Goal: Navigation & Orientation: Find specific page/section

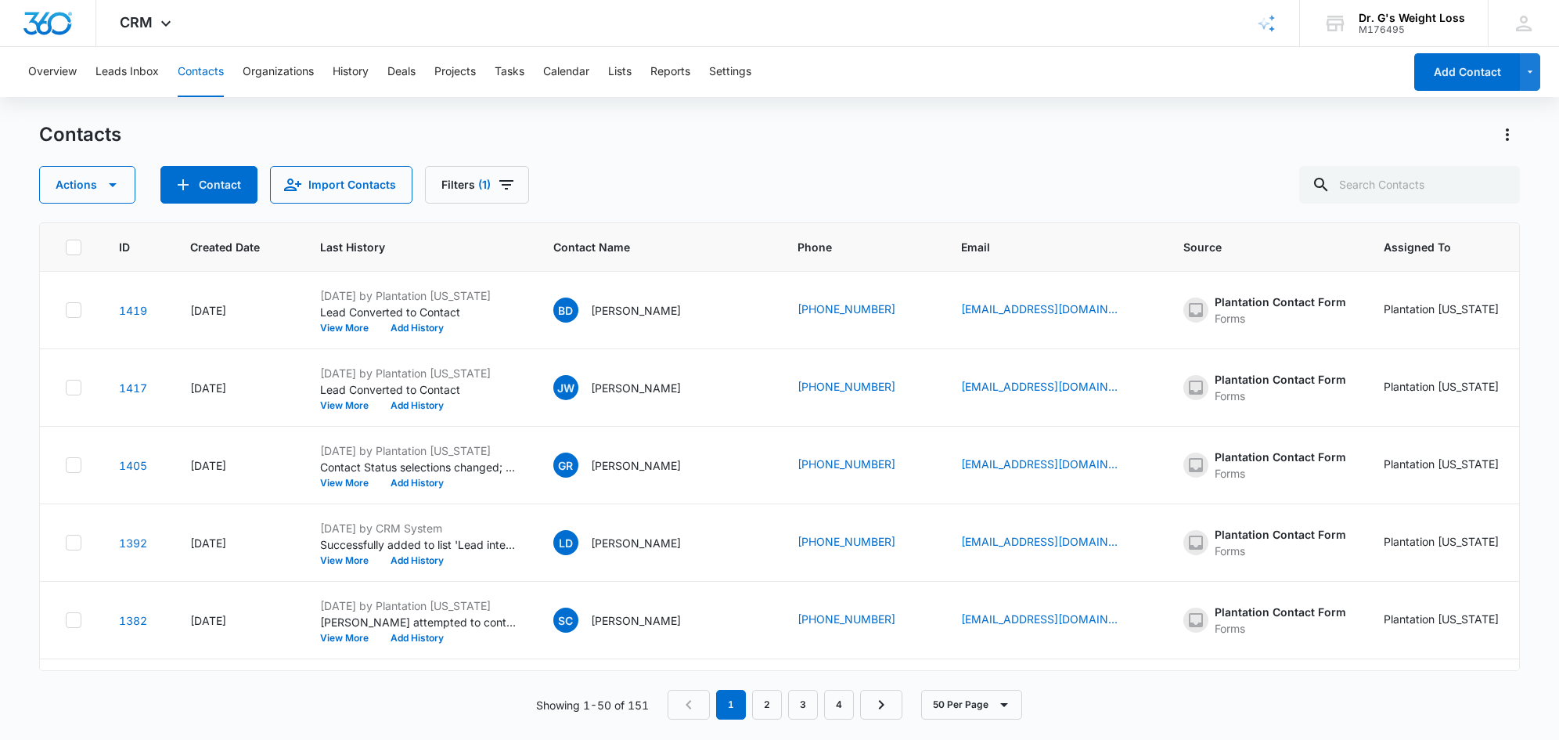
click at [710, 183] on div "Actions Contact Import Contacts Filters (1)" at bounding box center [779, 185] width 1481 height 38
click at [700, 182] on div "Actions Contact Import Contacts Filters (1)" at bounding box center [779, 185] width 1481 height 38
click at [679, 175] on div "Actions Contact Import Contacts Filters (1)" at bounding box center [779, 185] width 1481 height 38
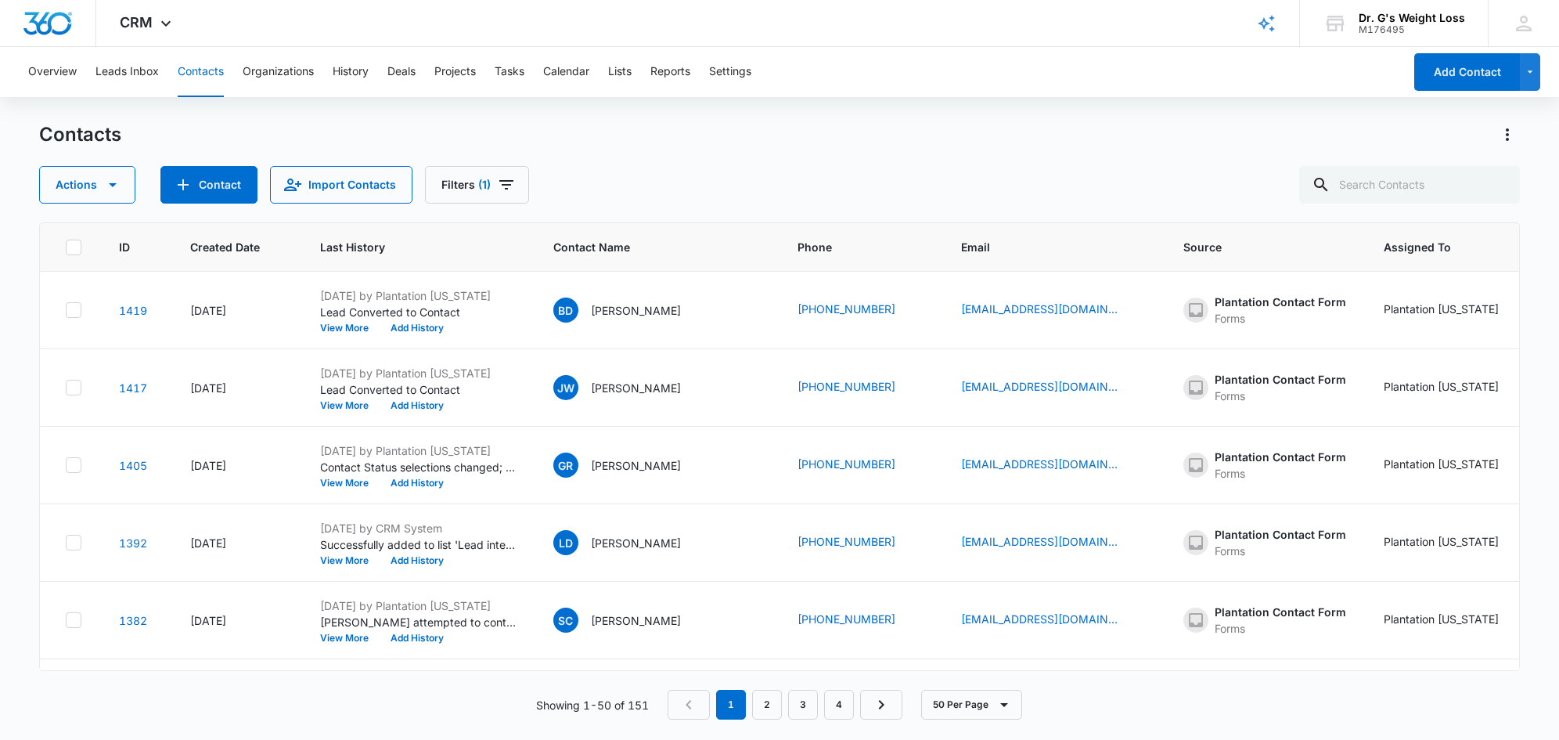
click at [679, 175] on div "Actions Contact Import Contacts Filters (1)" at bounding box center [779, 185] width 1481 height 38
click at [74, 248] on icon at bounding box center [73, 246] width 9 height 7
click at [66, 247] on input "checkbox" at bounding box center [65, 247] width 1 height 1
checkbox input "true"
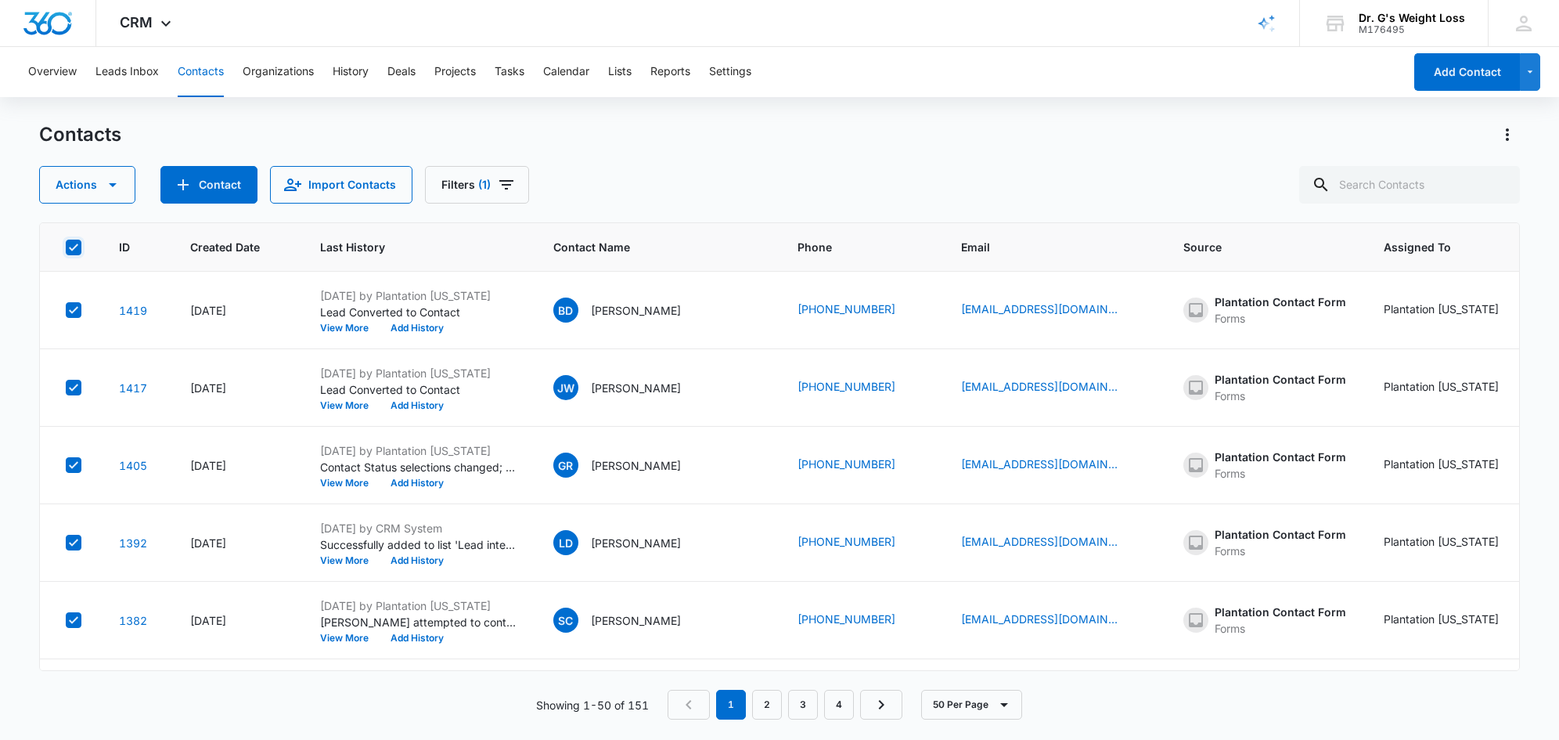
checkbox input "true"
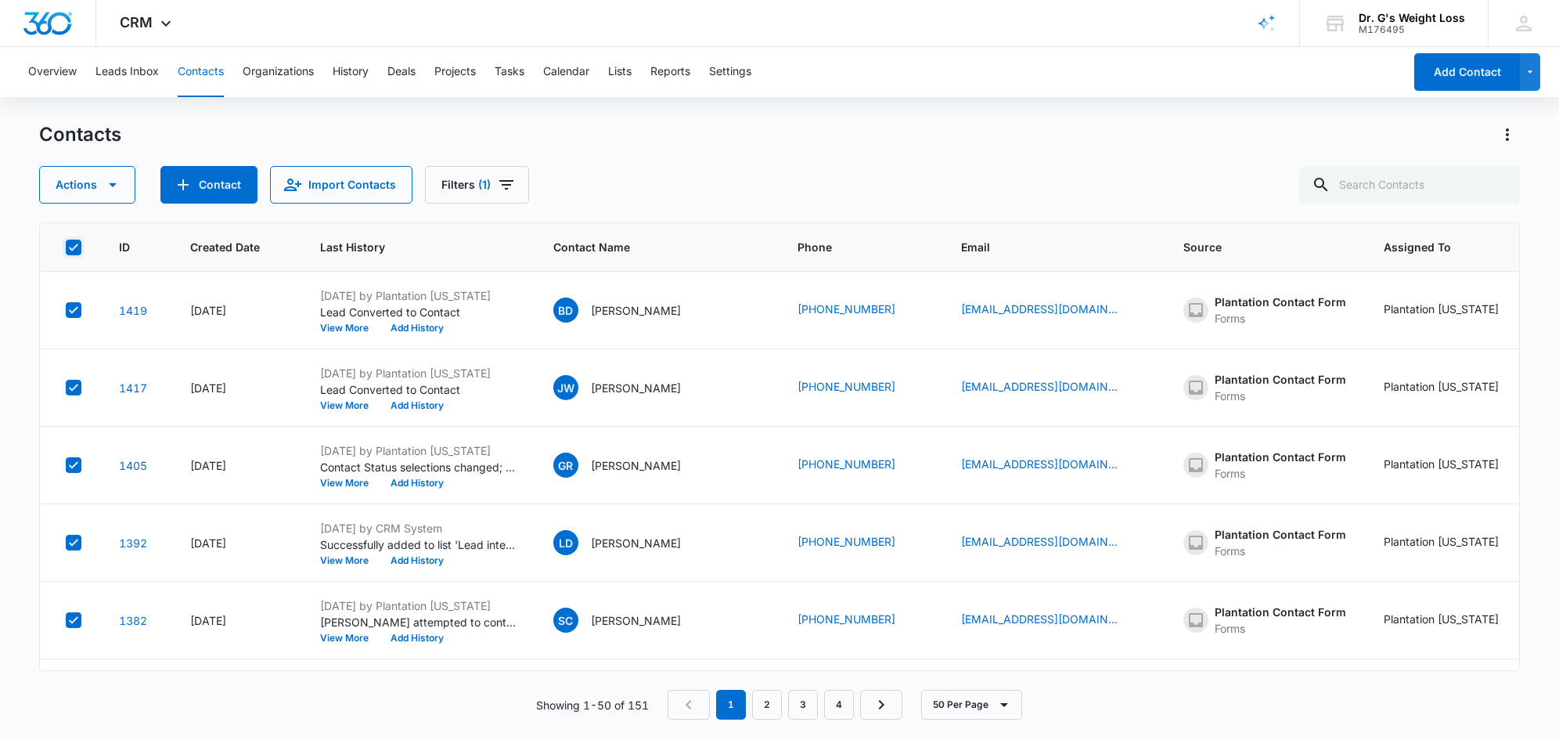
checkbox input "true"
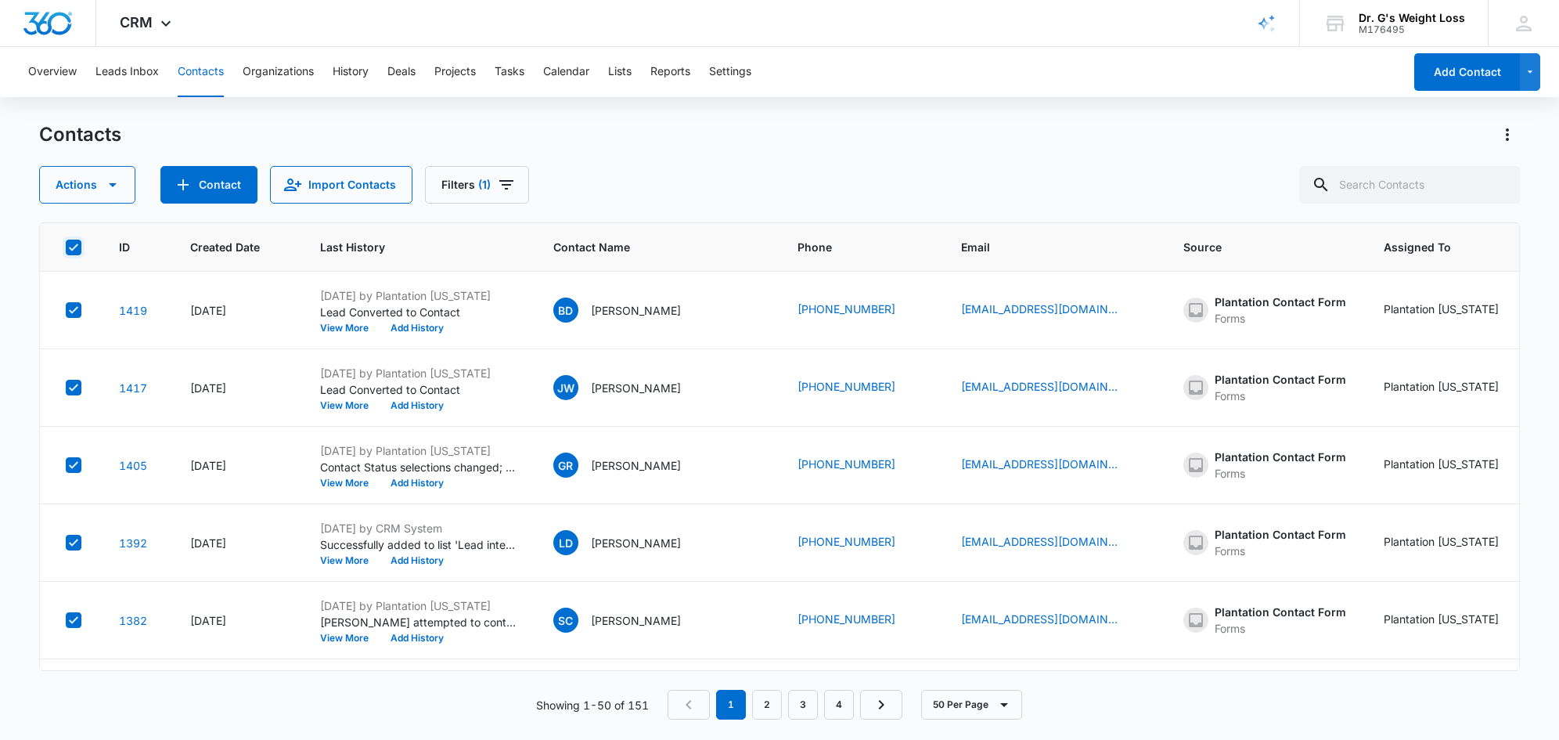
checkbox input "true"
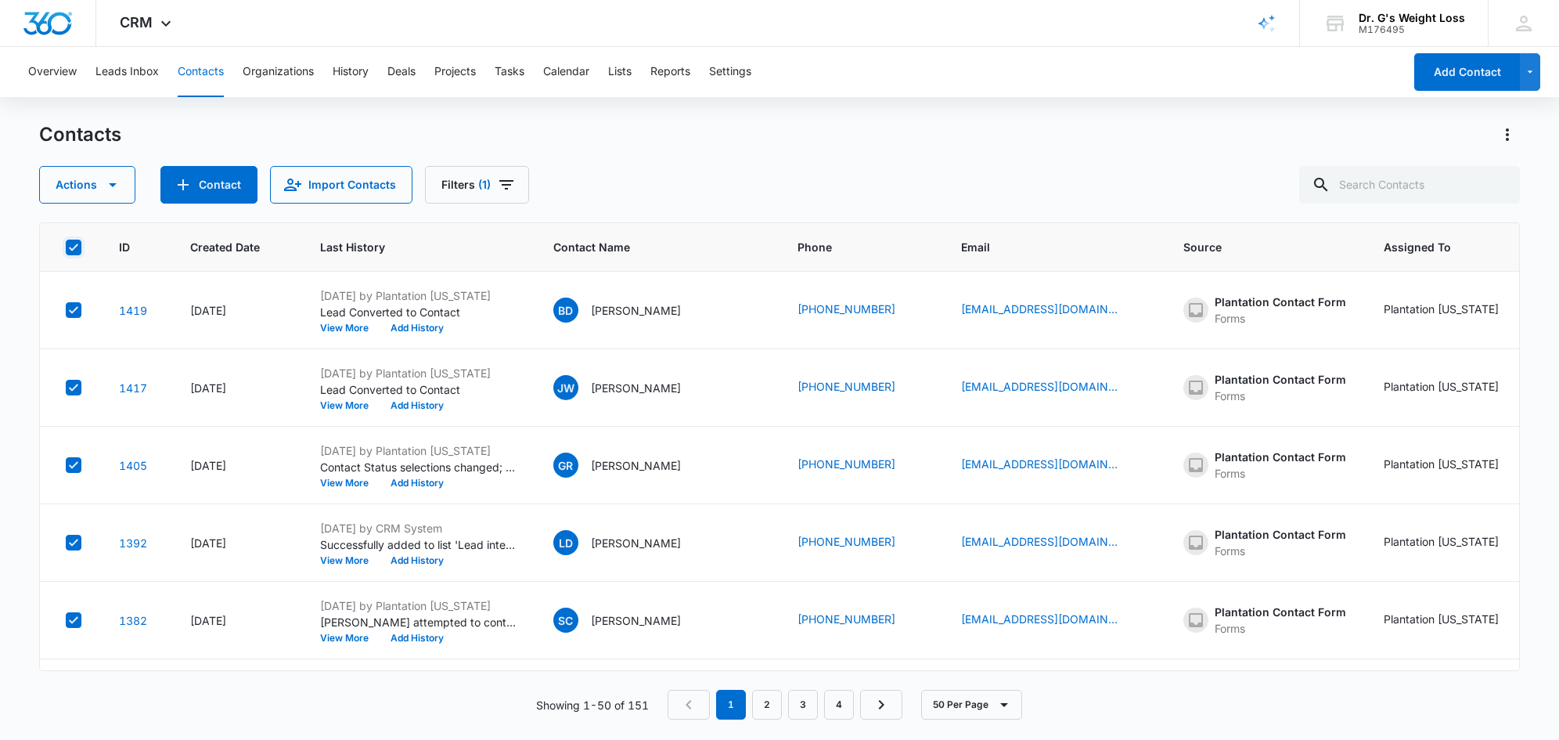
checkbox input "true"
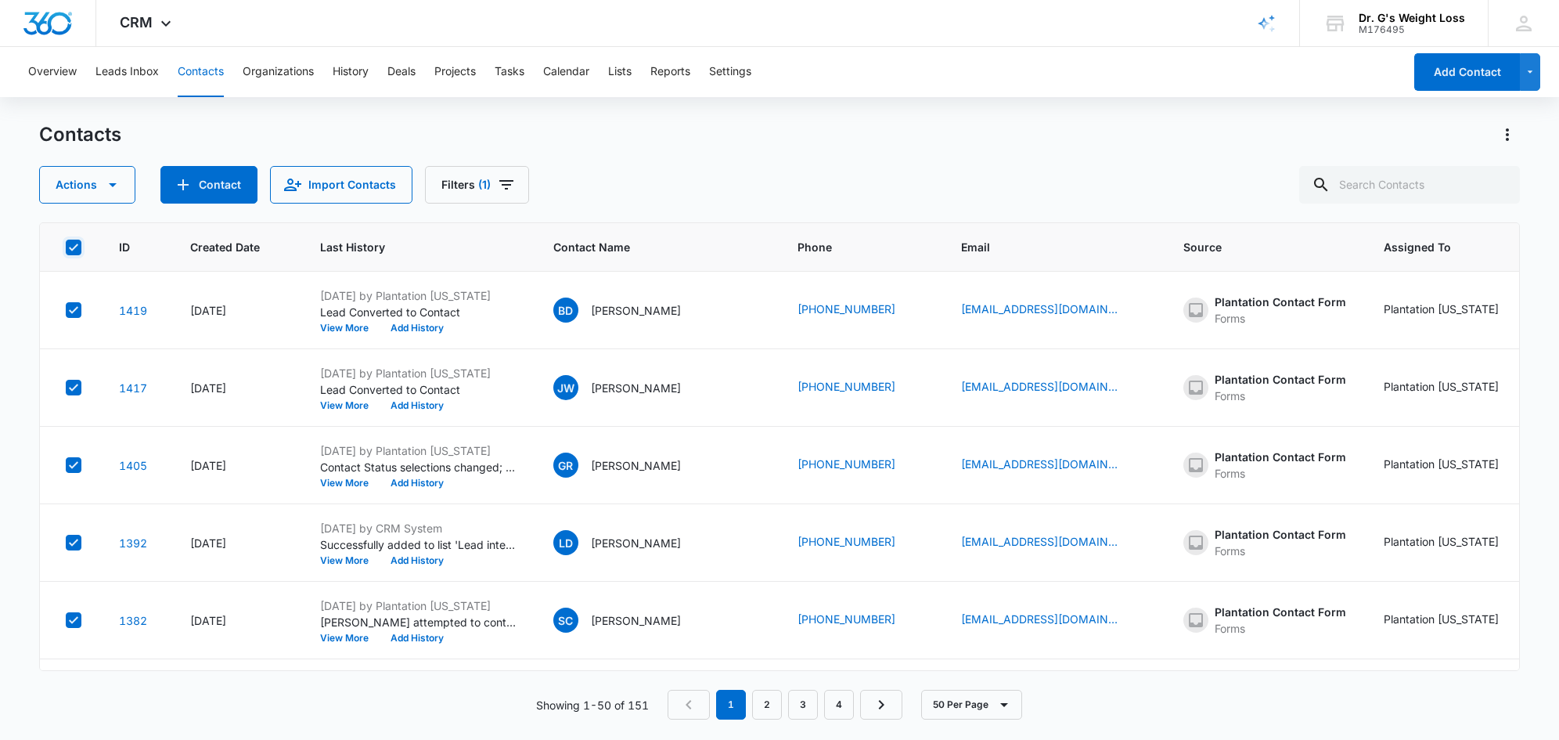
checkbox input "true"
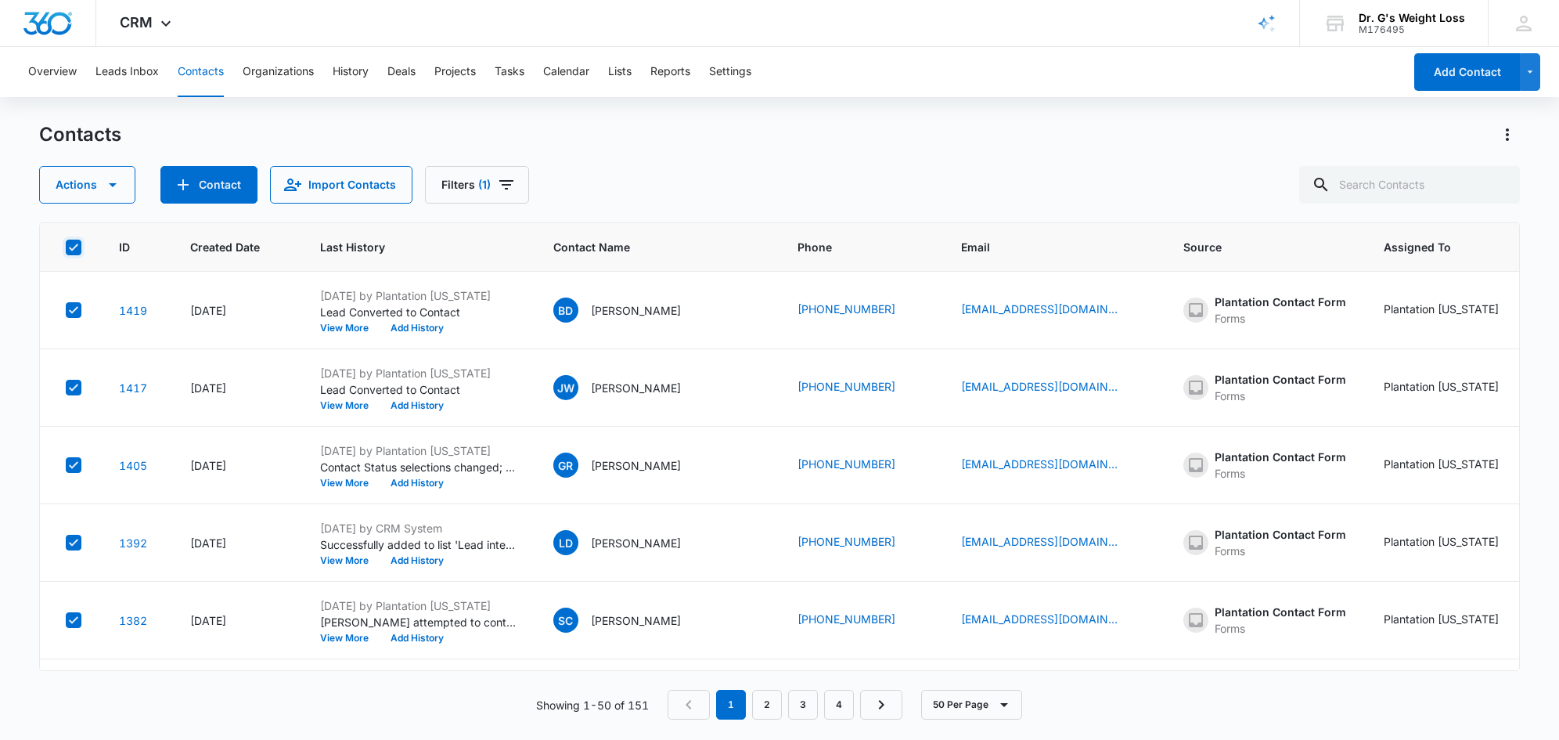
checkbox input "true"
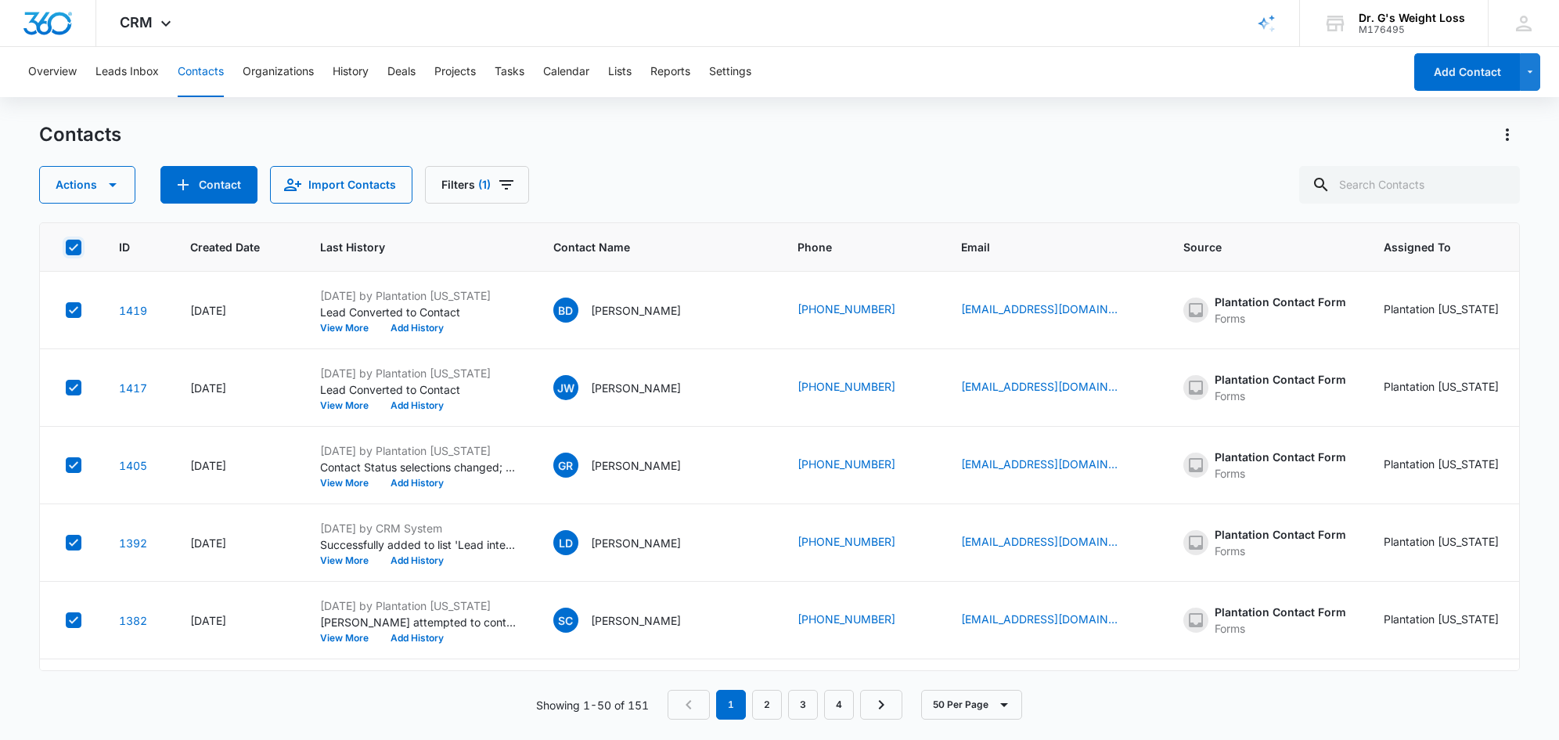
checkbox input "true"
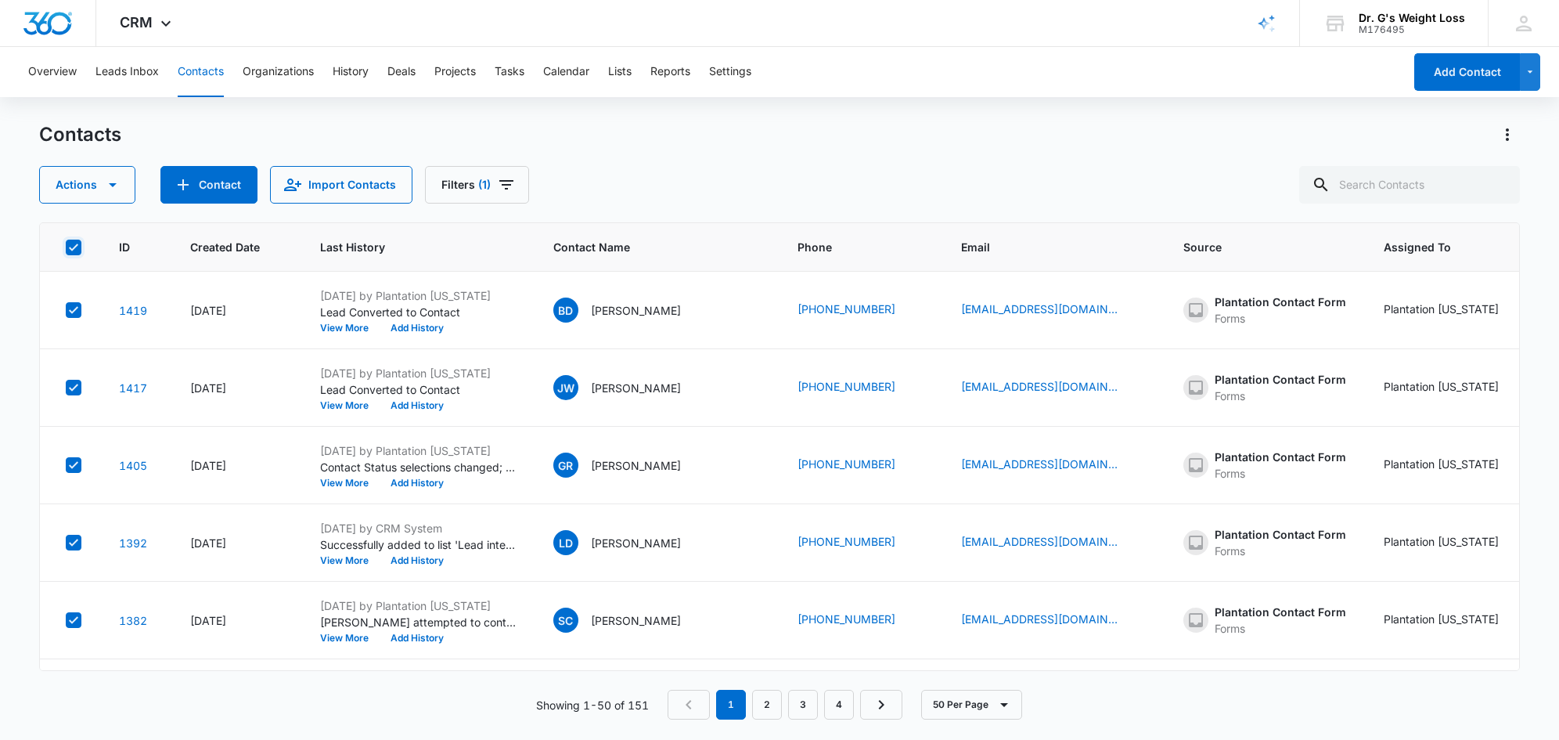
checkbox input "true"
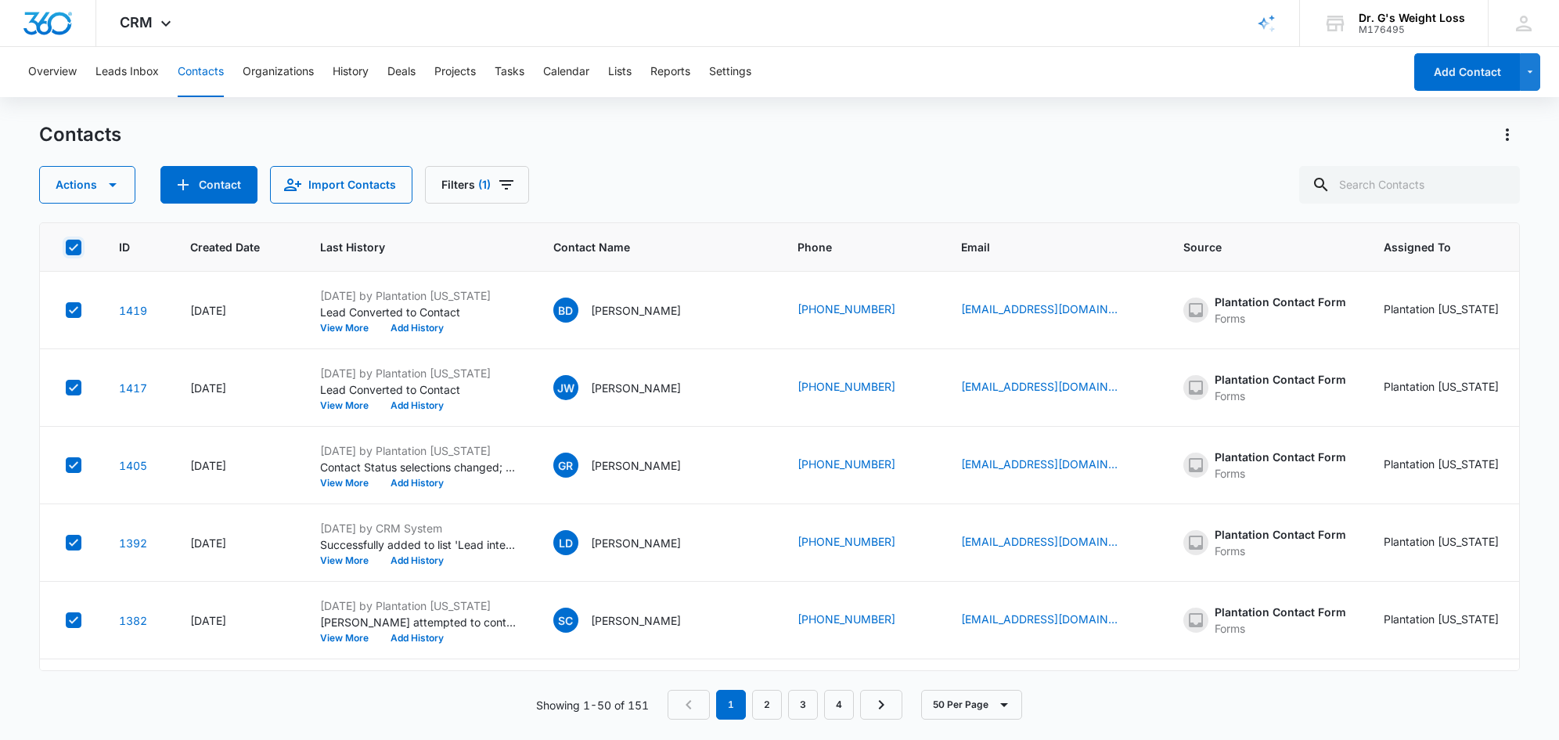
checkbox input "true"
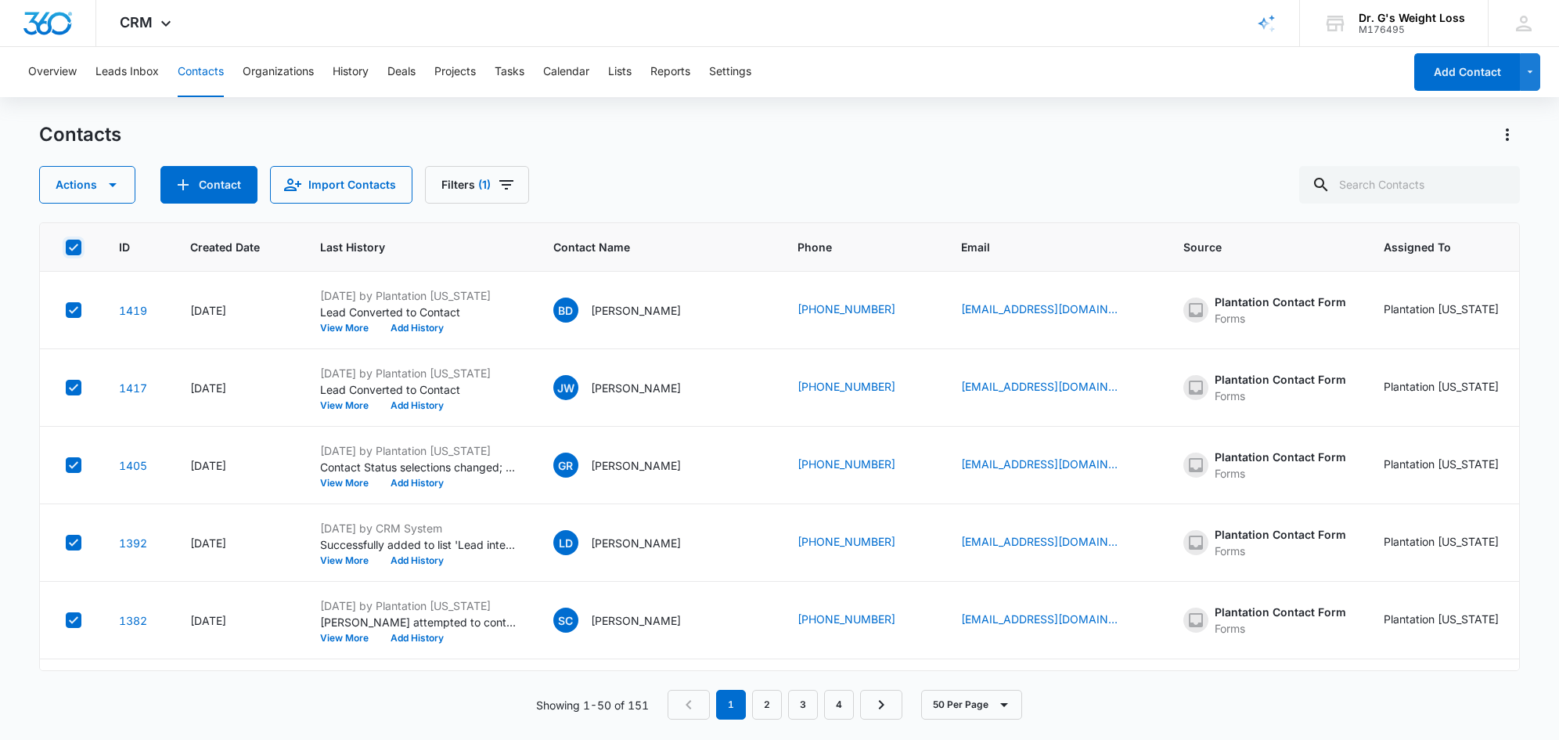
checkbox input "true"
click at [503, 183] on icon "Filters" at bounding box center [506, 184] width 19 height 19
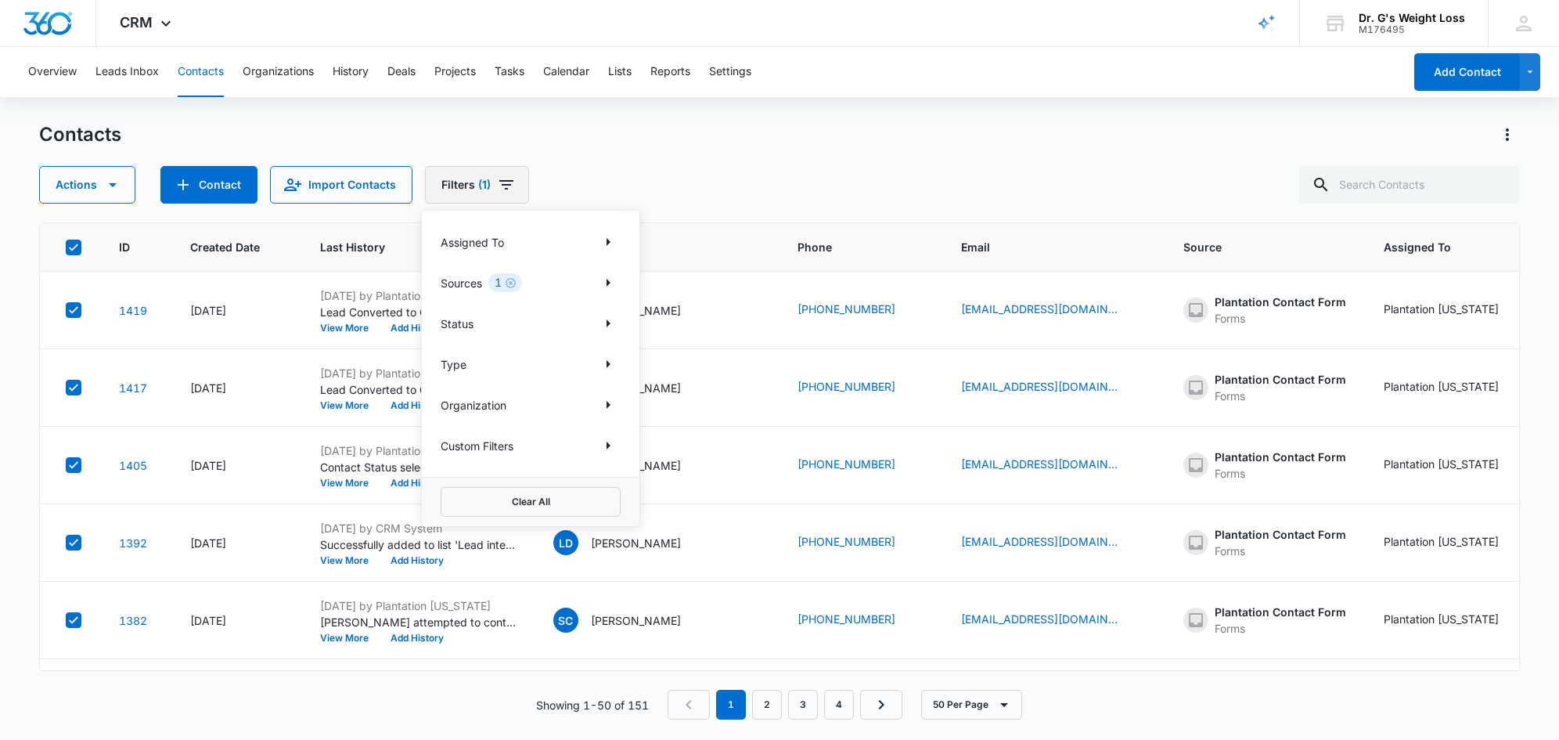
click at [504, 183] on icon "Filters" at bounding box center [506, 184] width 19 height 19
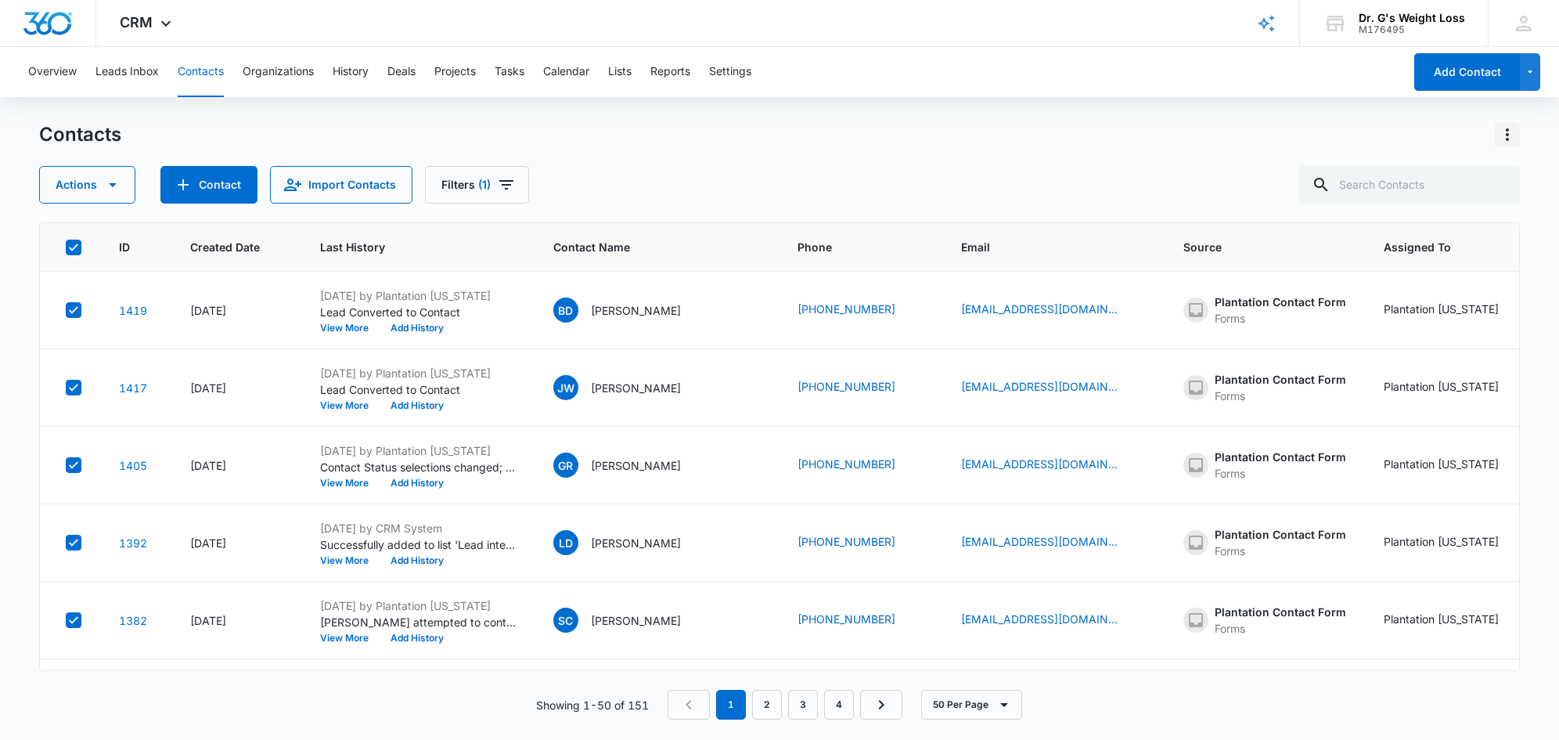
click at [1508, 132] on icon "Actions" at bounding box center [1507, 134] width 19 height 19
click at [1009, 152] on div "Contacts Actions Contact Import Contacts Filters (1)" at bounding box center [779, 162] width 1481 height 81
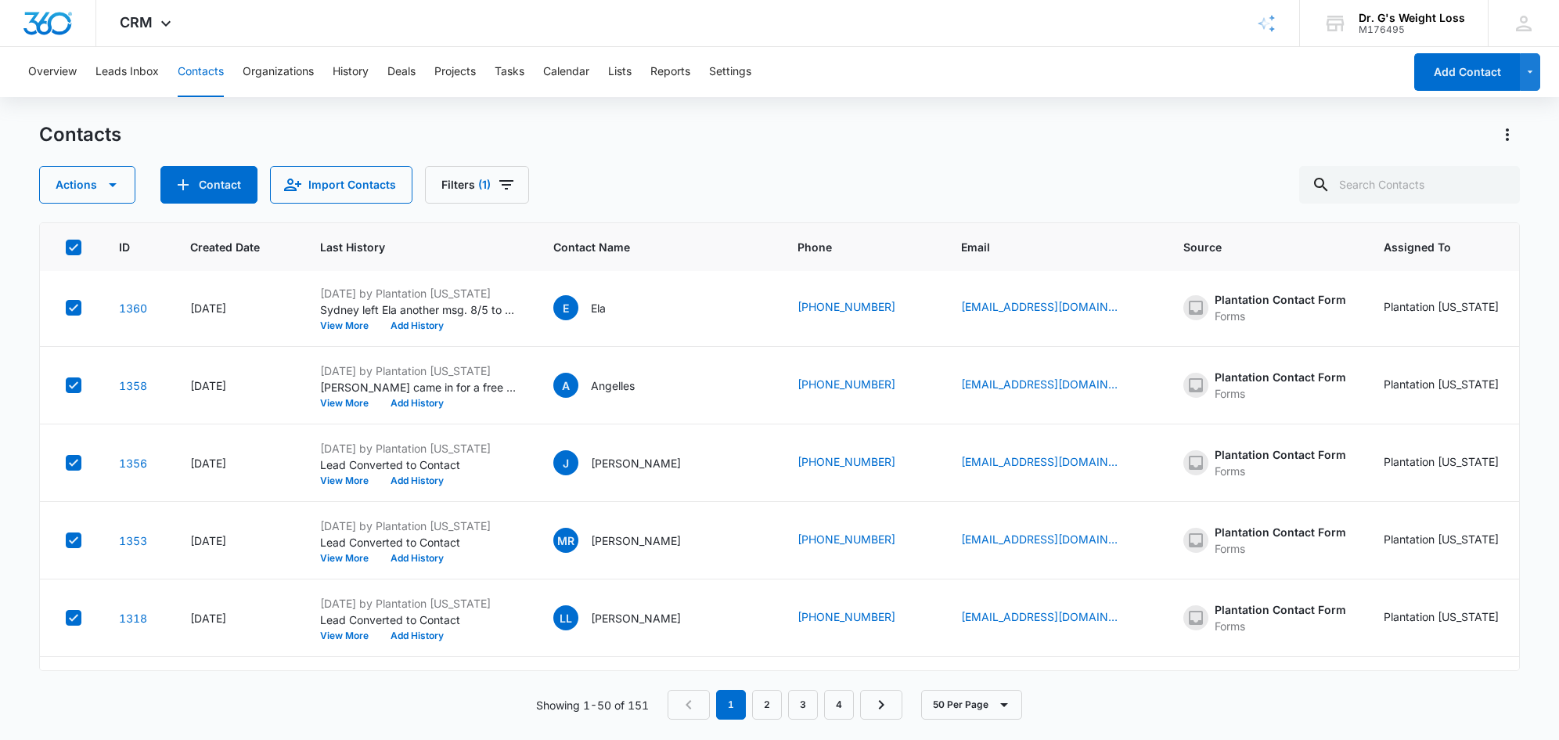
scroll to position [391, 0]
click at [997, 701] on icon "button" at bounding box center [1004, 704] width 19 height 19
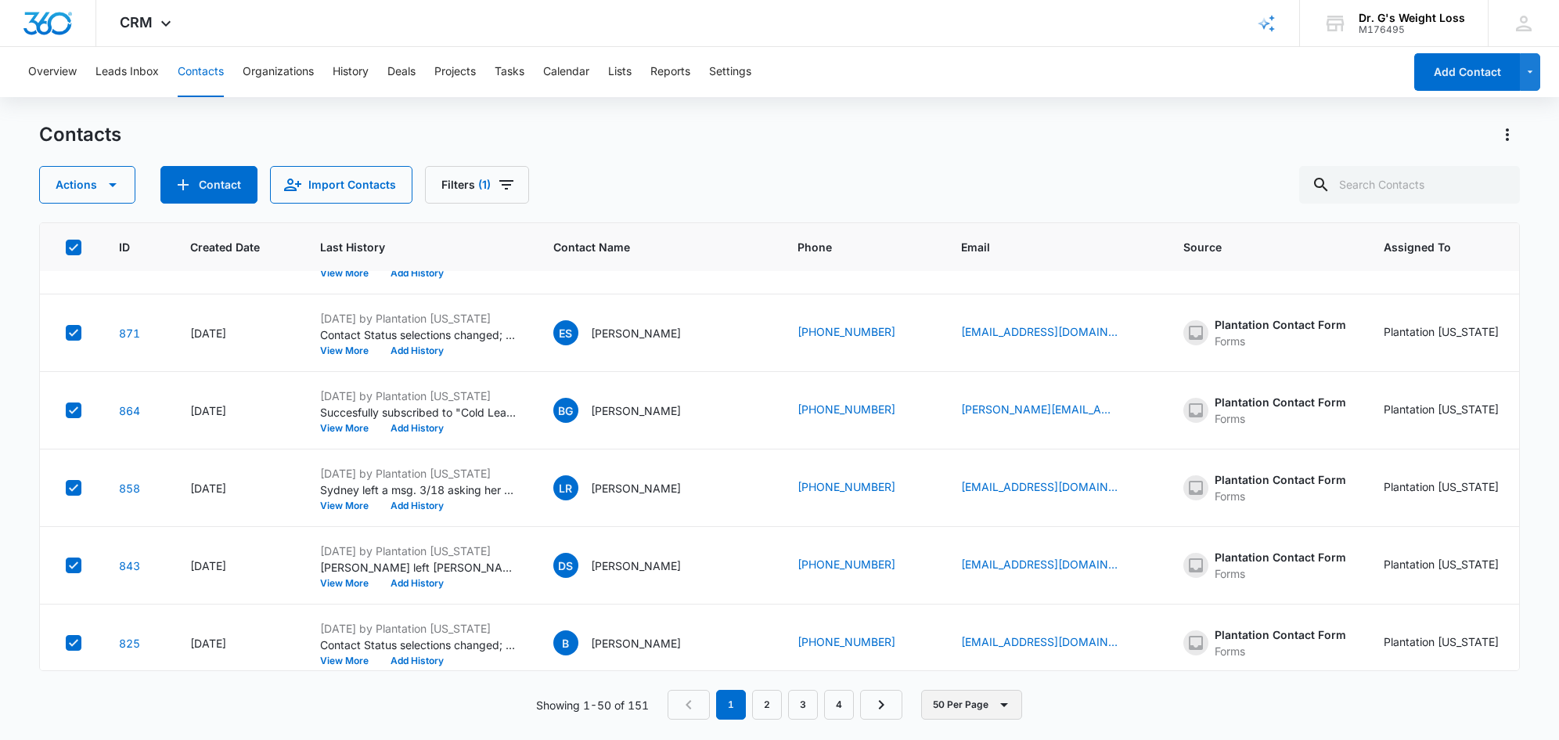
scroll to position [3487, 0]
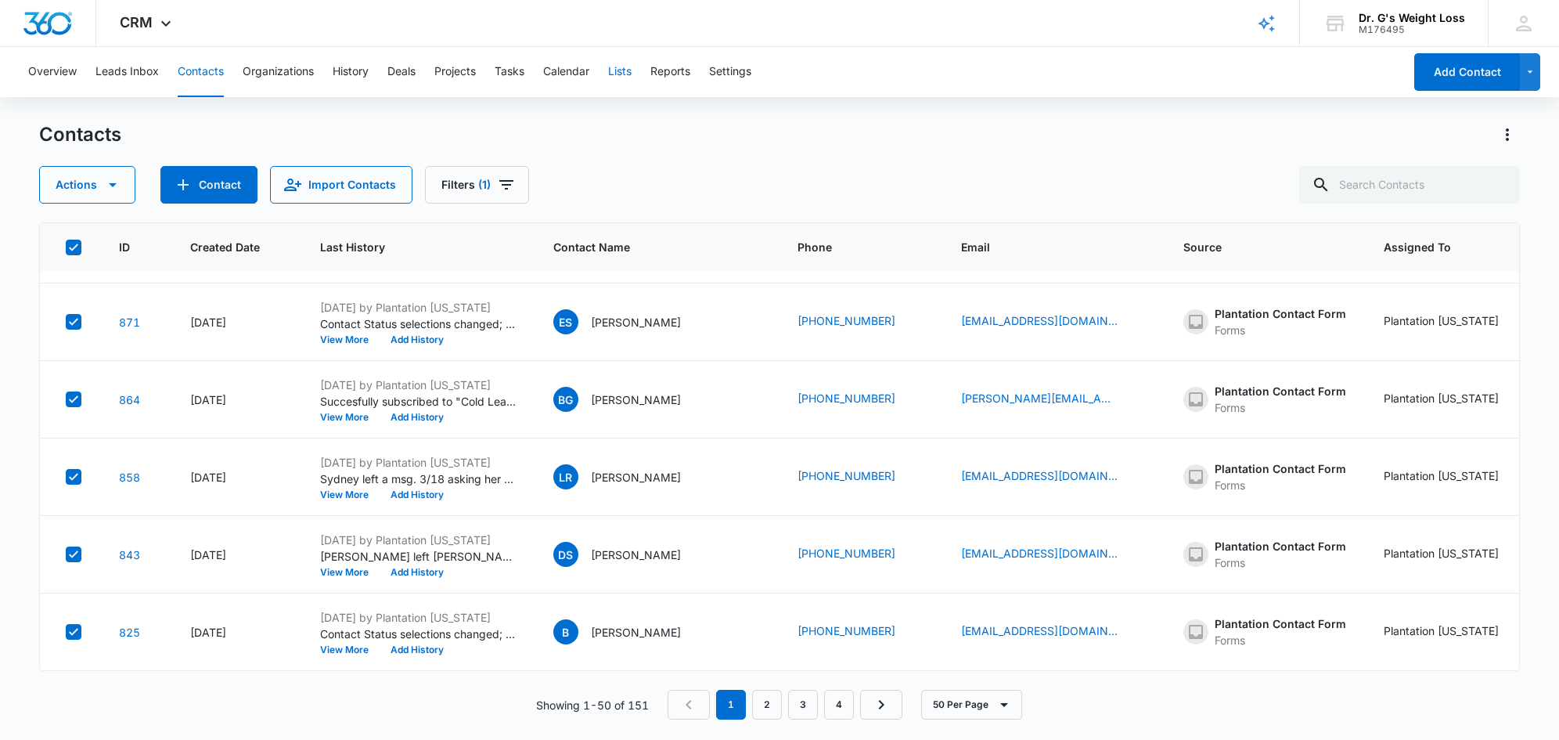
click at [625, 69] on button "Lists" at bounding box center [619, 72] width 23 height 50
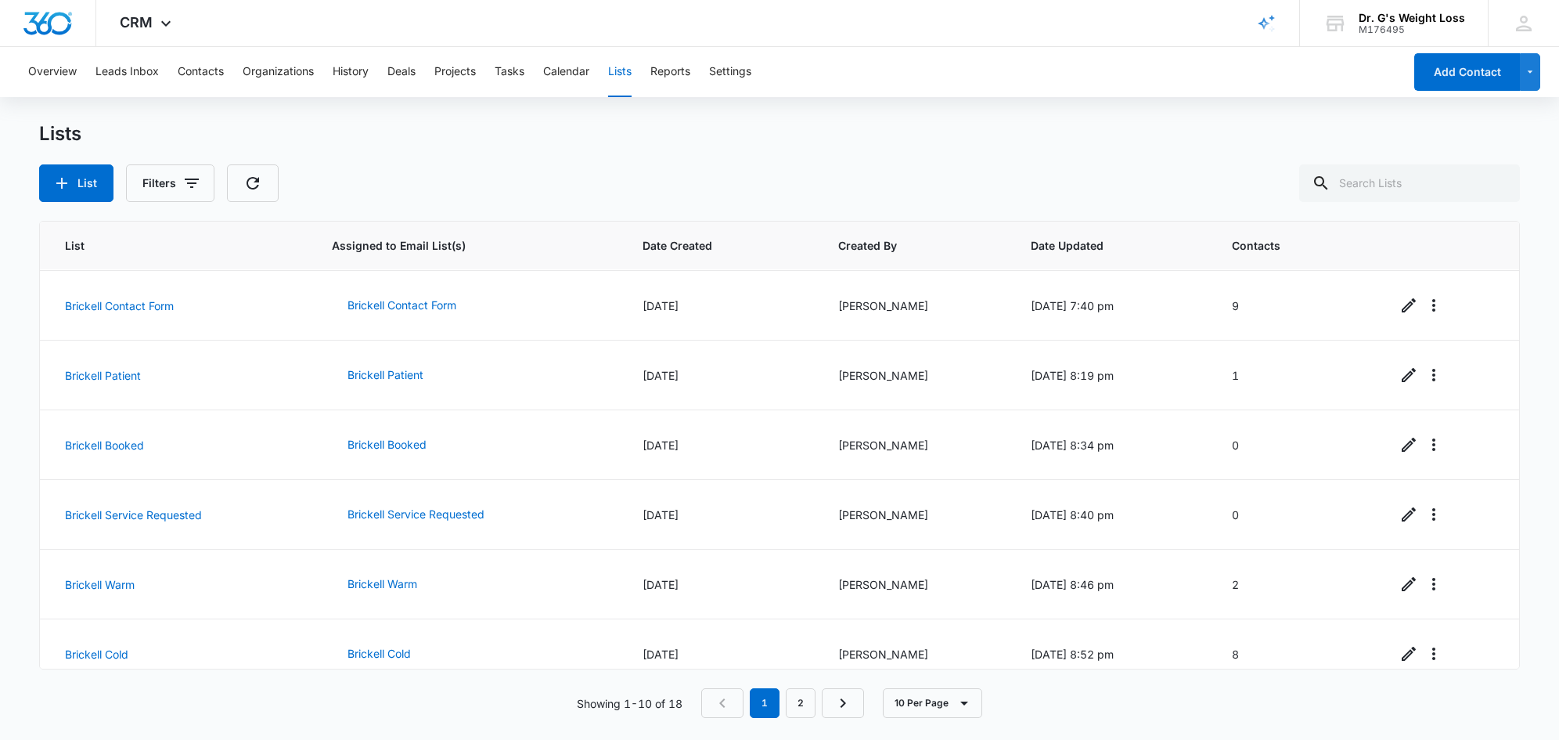
scroll to position [297, 0]
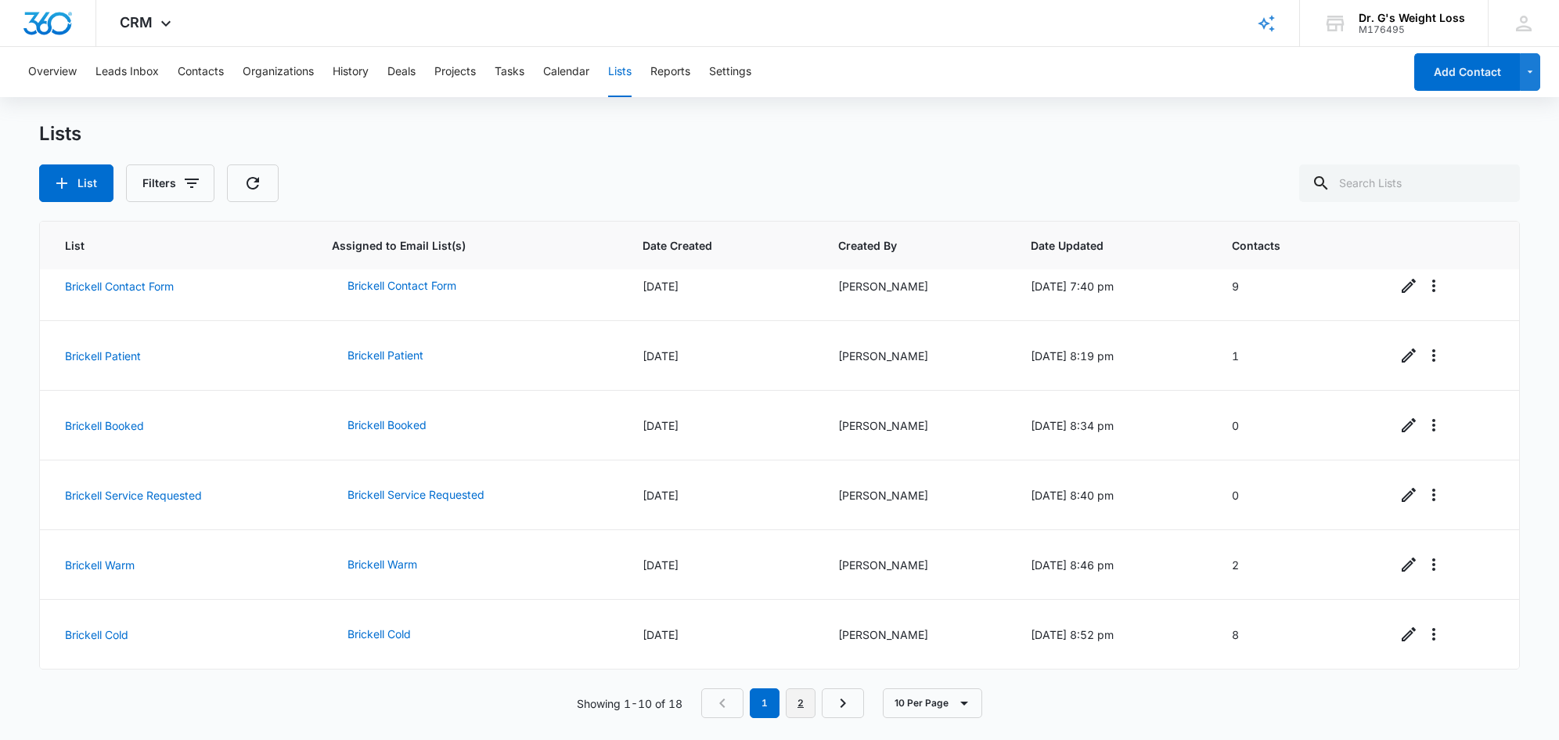
click at [798, 692] on link "2" at bounding box center [801, 703] width 30 height 30
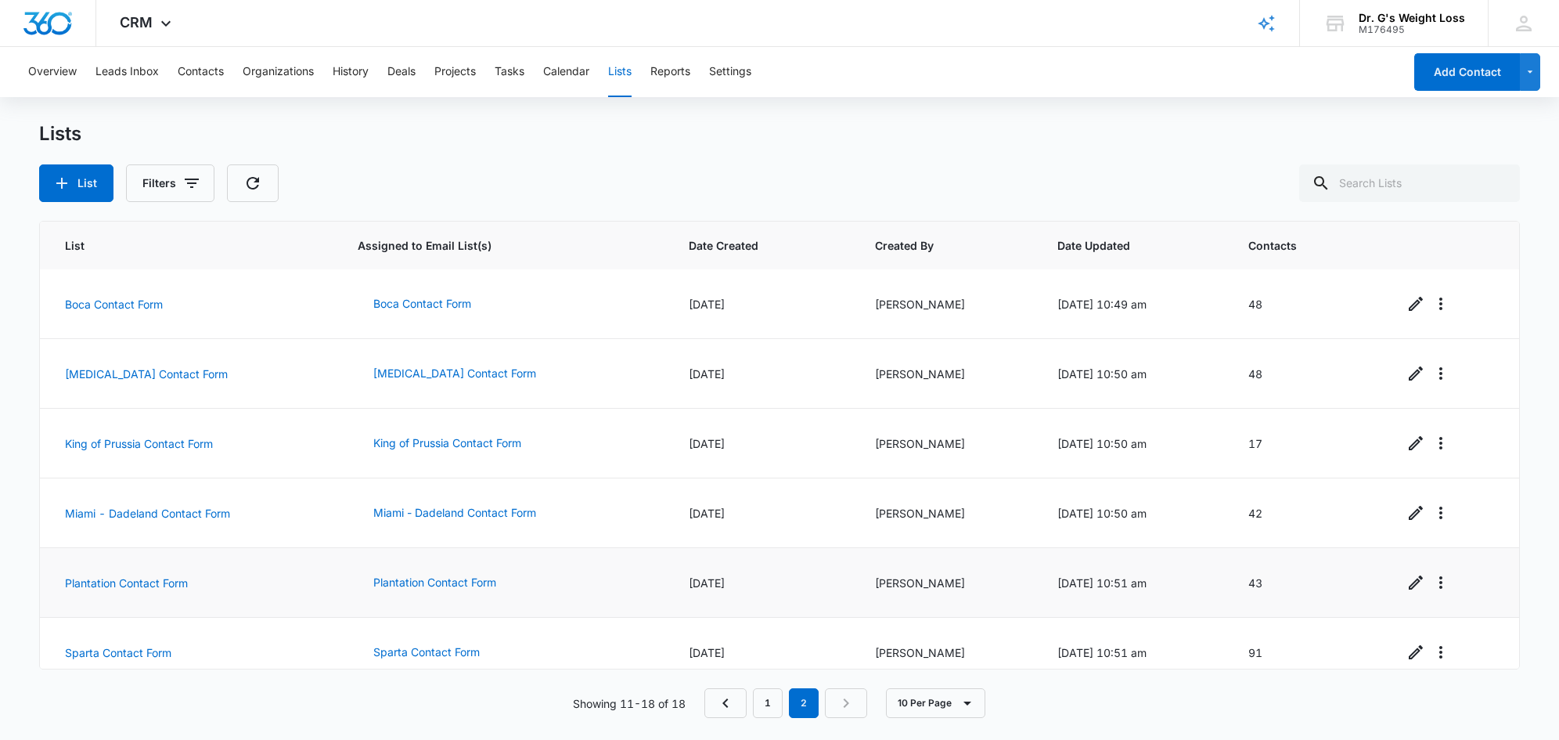
scroll to position [158, 0]
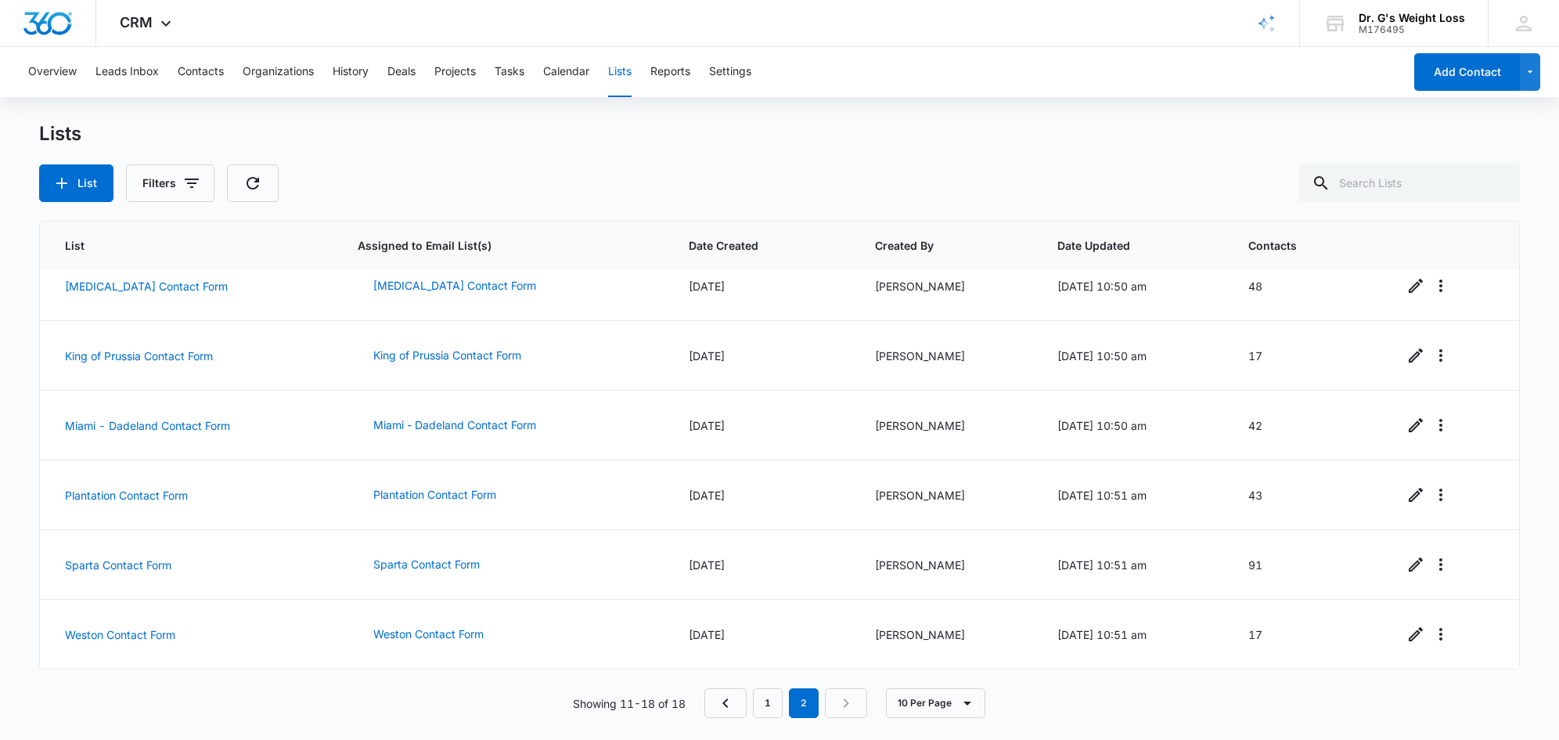
click at [650, 157] on div "Lists List Filters" at bounding box center [779, 162] width 1481 height 80
click at [274, 72] on button "Organizations" at bounding box center [278, 72] width 71 height 50
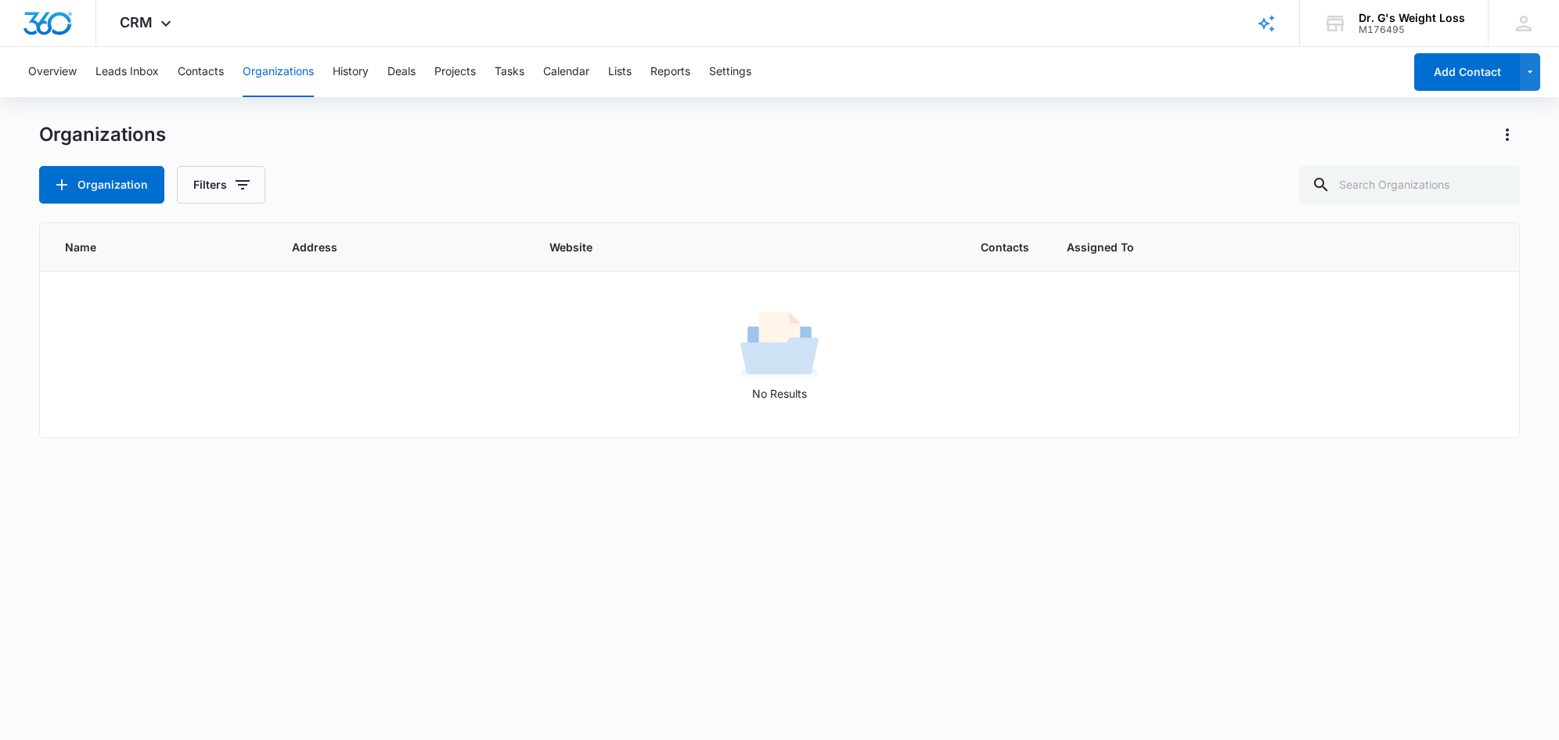
click at [373, 134] on div "Organizations" at bounding box center [779, 134] width 1481 height 25
click at [204, 76] on button "Contacts" at bounding box center [201, 72] width 46 height 50
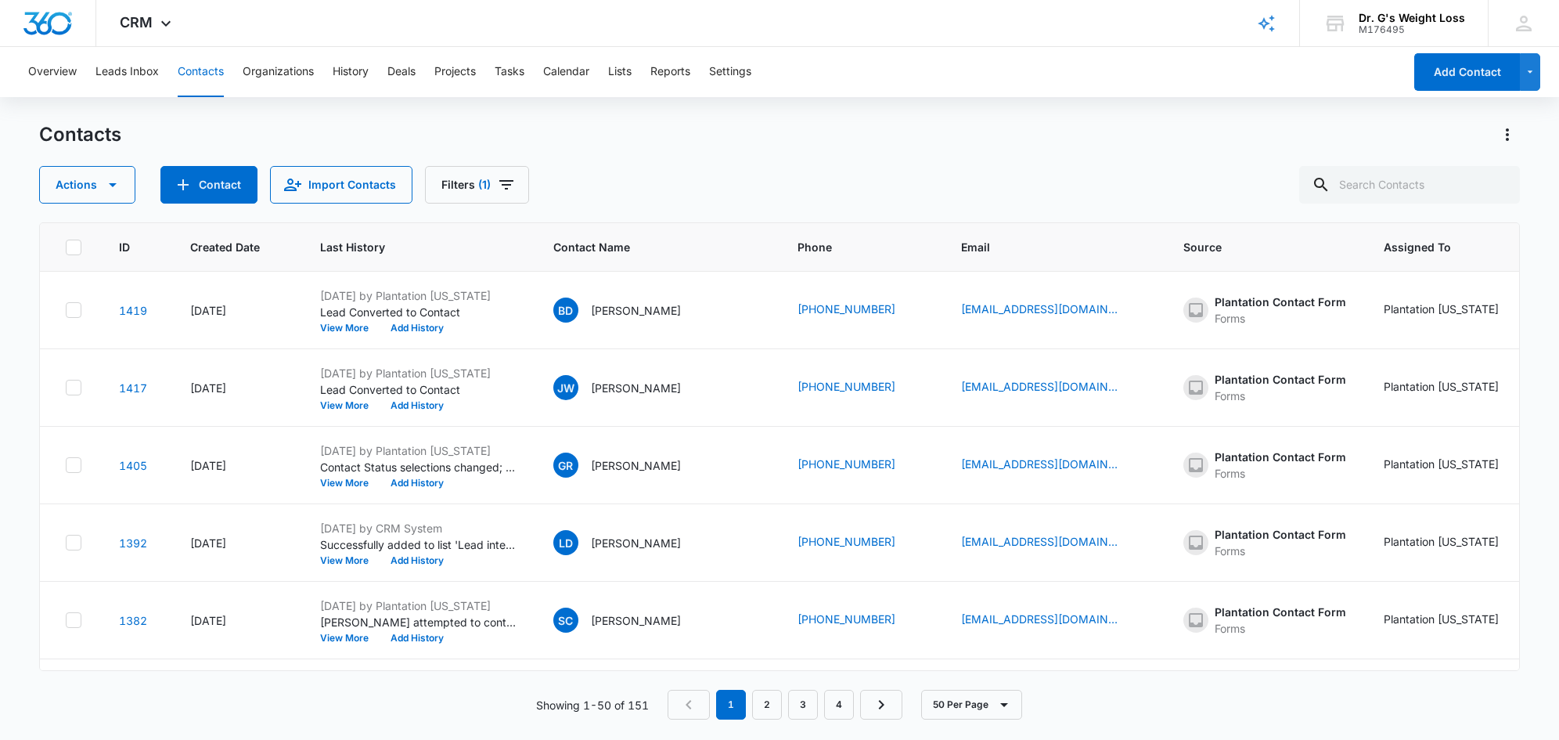
click at [323, 135] on div "Contacts" at bounding box center [779, 134] width 1481 height 25
click at [684, 170] on div "Actions Contact Import Contacts Filters (1)" at bounding box center [779, 185] width 1481 height 38
click at [683, 167] on div "Actions Contact Import Contacts Filters (1)" at bounding box center [779, 185] width 1481 height 38
click at [675, 163] on div "Contacts Actions Contact Import Contacts Filters (1)" at bounding box center [779, 162] width 1481 height 81
click at [859, 178] on div "Actions Contact Import Contacts Filters (1)" at bounding box center [779, 185] width 1481 height 38
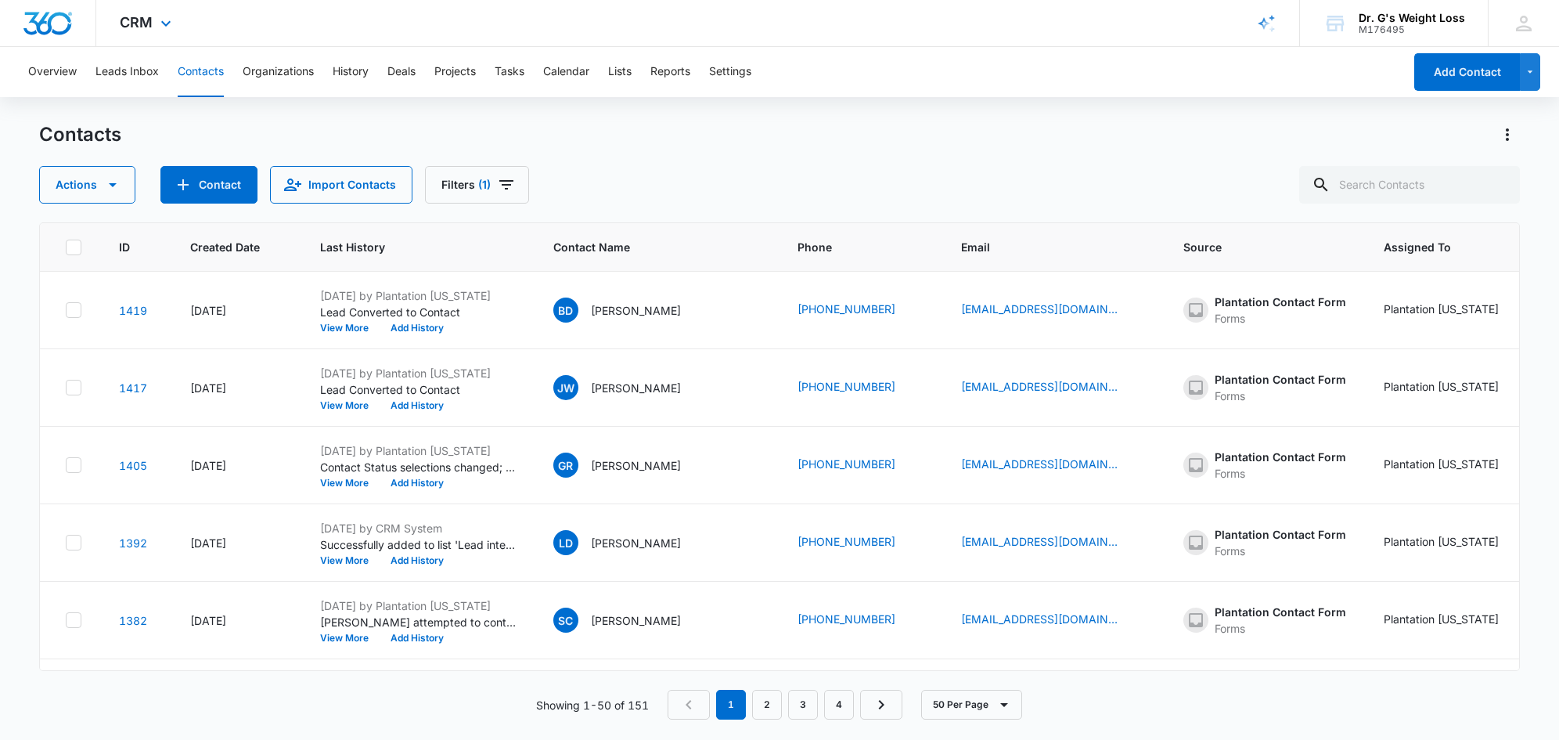
click at [1040, 27] on div "CRM Apps Reputation Forms CRM Email Social Payments POS Content Ads Intelligenc…" at bounding box center [779, 23] width 1559 height 47
